Goal: Task Accomplishment & Management: Complete application form

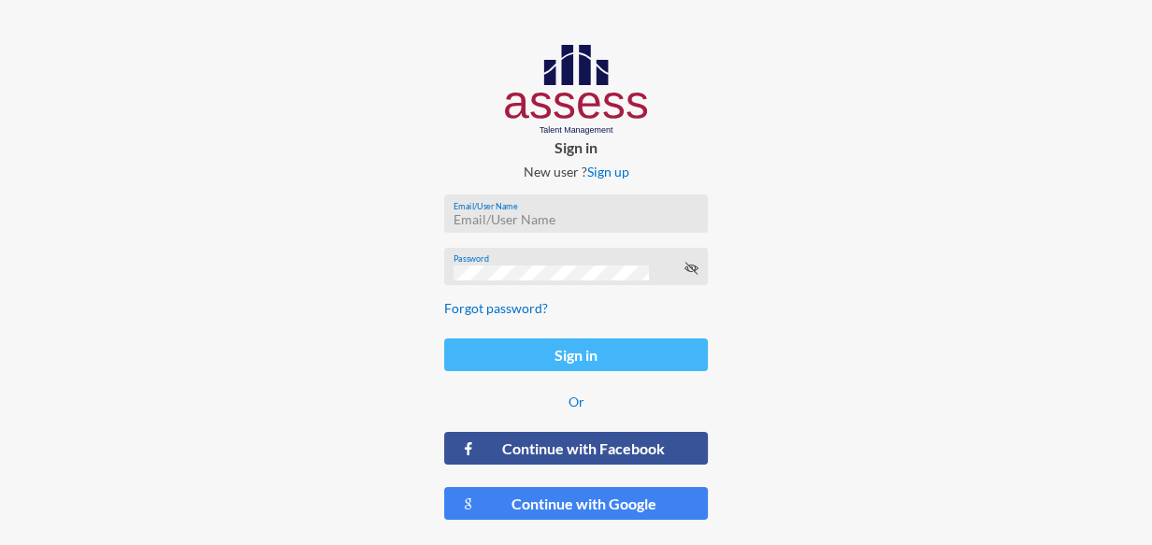
type input "[EMAIL_ADDRESS][DOMAIN_NAME]"
click at [595, 346] on button "Sign in" at bounding box center [576, 354] width 265 height 33
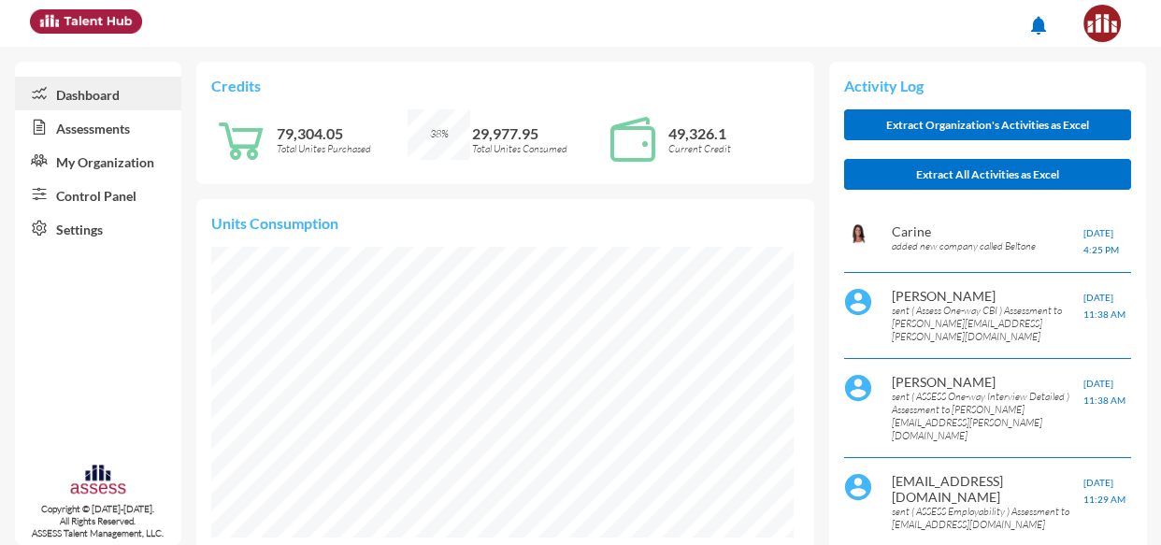
click at [100, 132] on link "Assessments" at bounding box center [98, 127] width 166 height 34
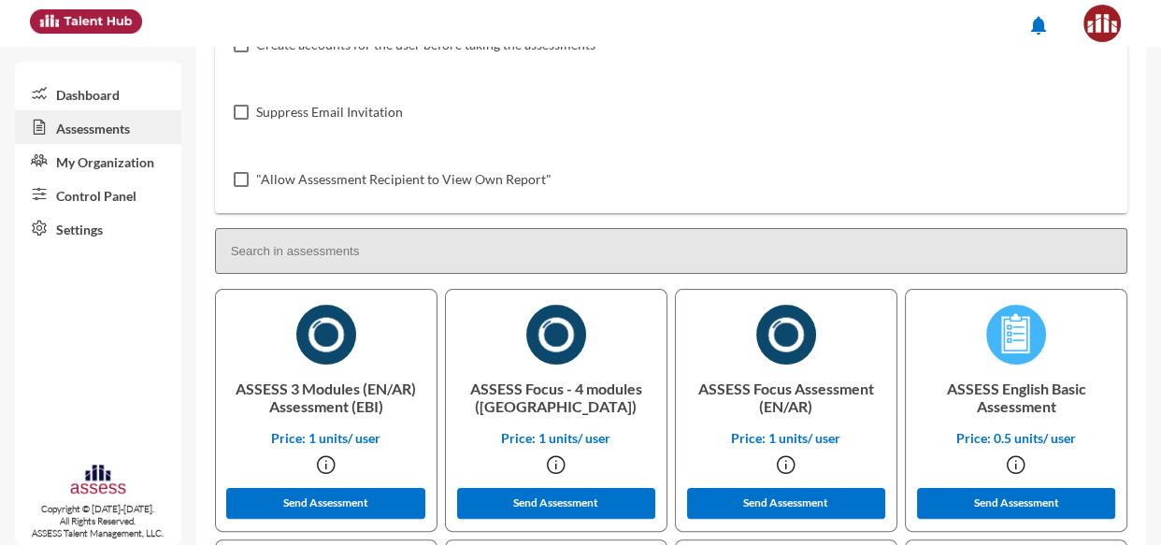
scroll to position [249, 0]
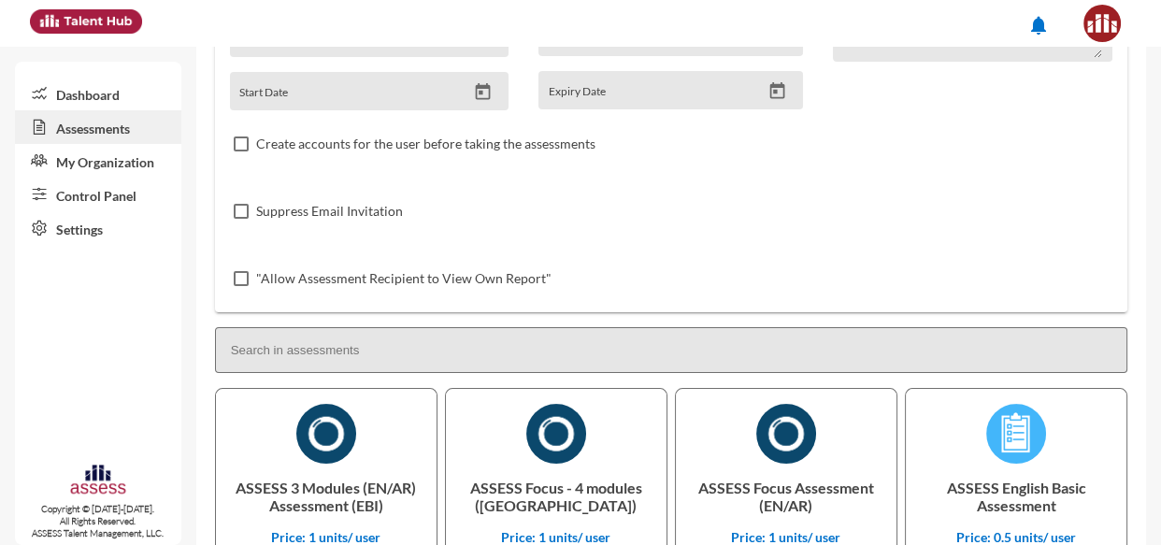
click at [274, 349] on input at bounding box center [671, 350] width 912 height 46
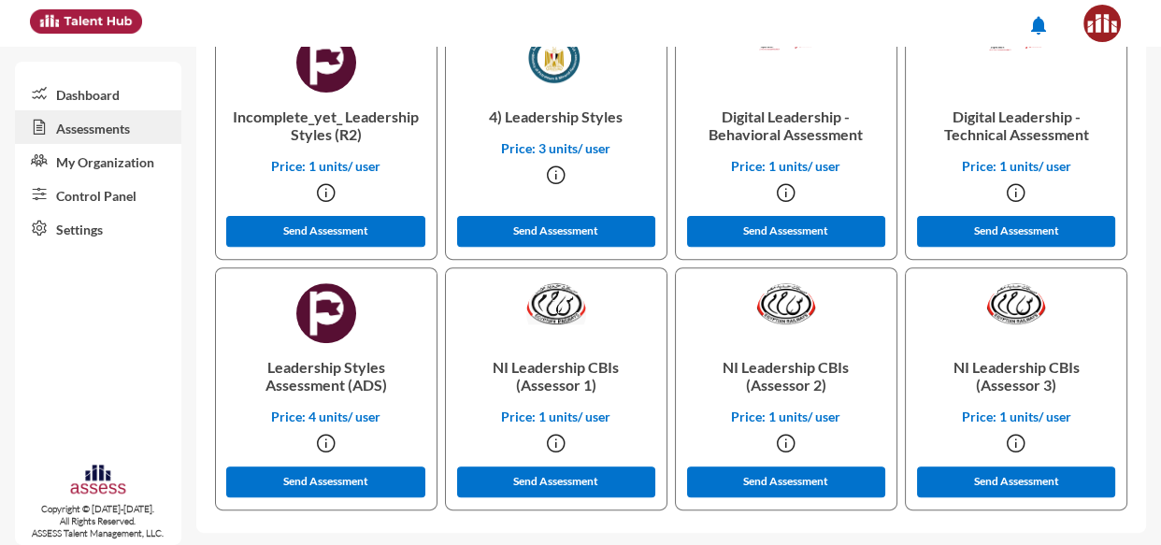
scroll to position [622, 0]
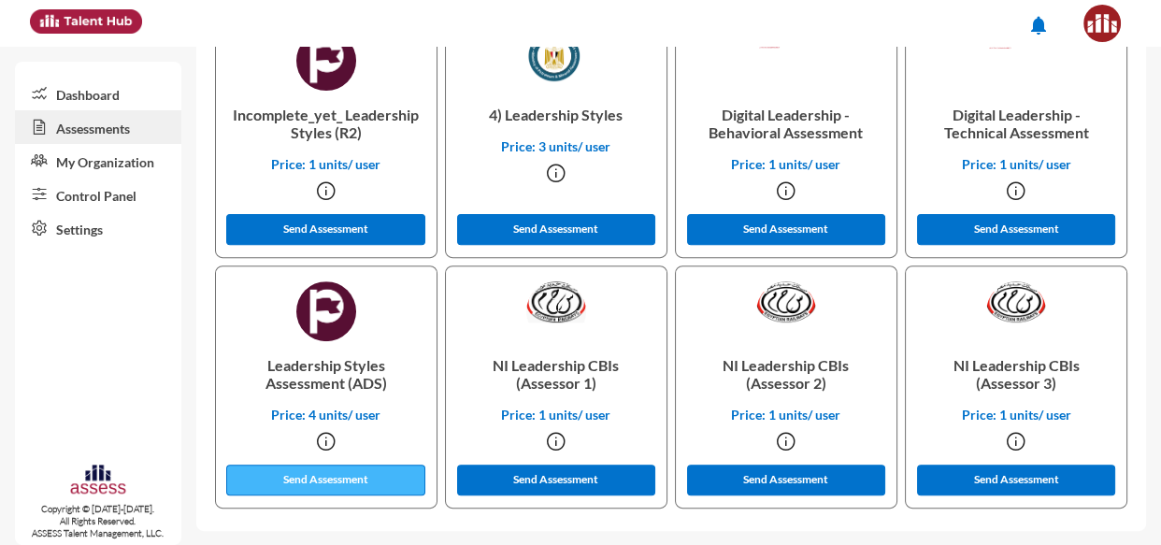
type input "leadership"
click at [323, 478] on button "Send Assessment" at bounding box center [325, 480] width 198 height 31
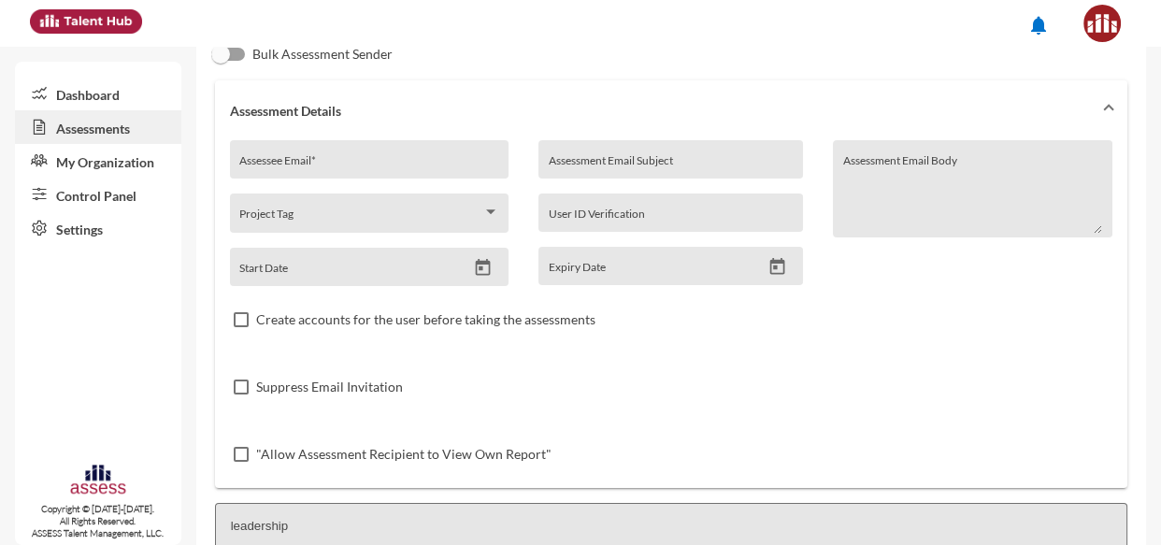
scroll to position [61, 0]
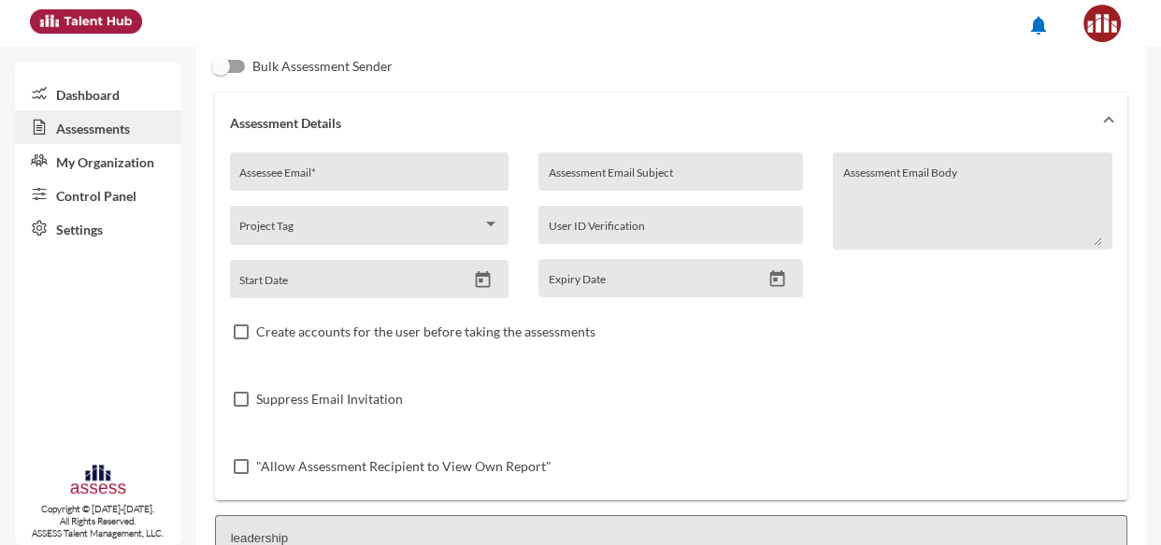
click at [280, 176] on input "Assessee Email *" at bounding box center [369, 178] width 260 height 15
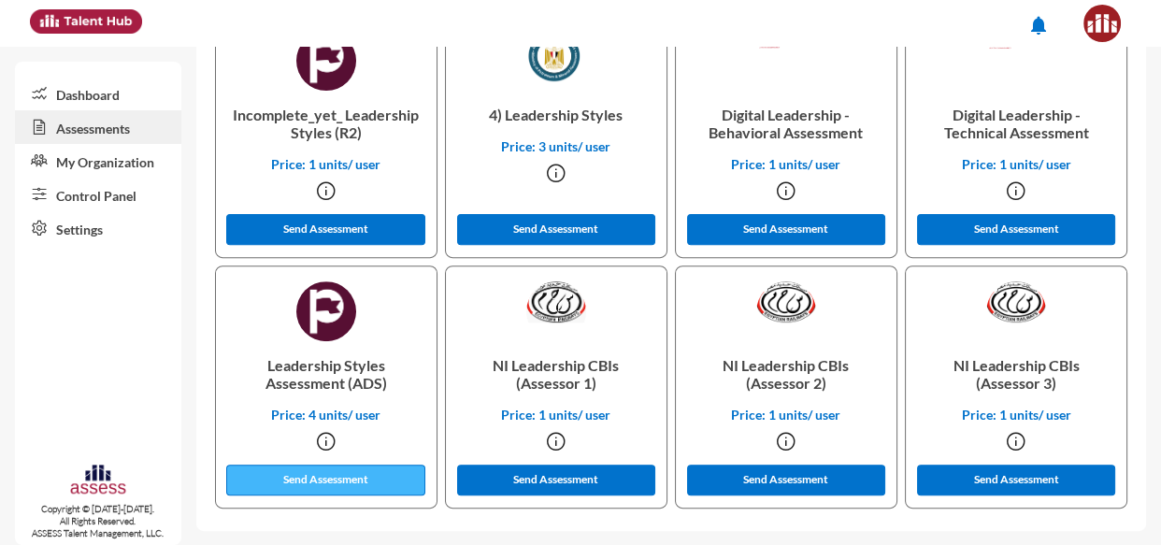
type input "[EMAIL_ADDRESS][DOMAIN_NAME]"
click at [280, 473] on button "Send Assessment" at bounding box center [325, 480] width 198 height 31
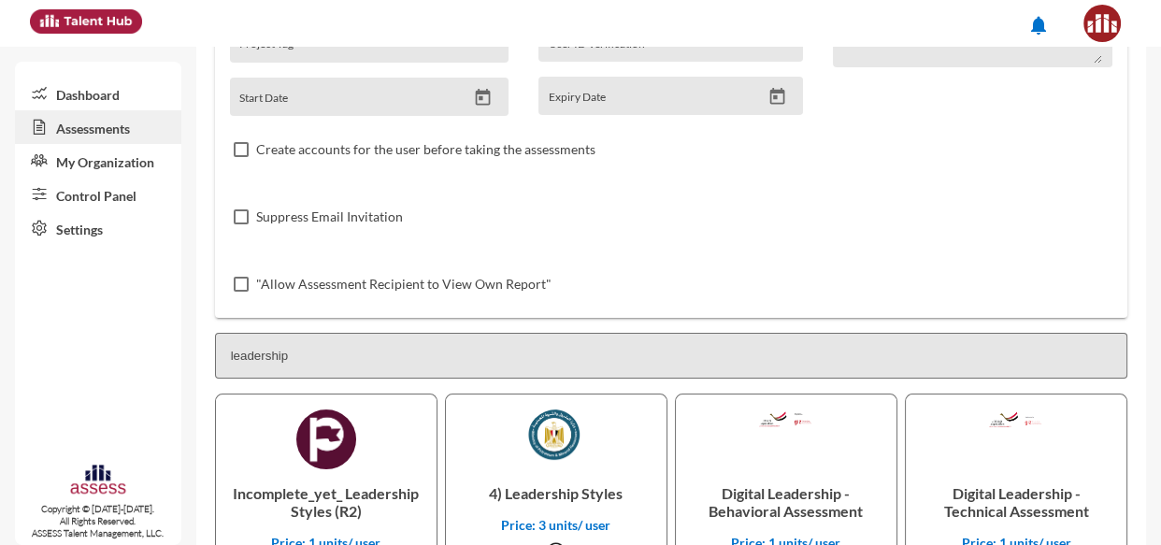
scroll to position [0, 0]
